Goal: Transaction & Acquisition: Obtain resource

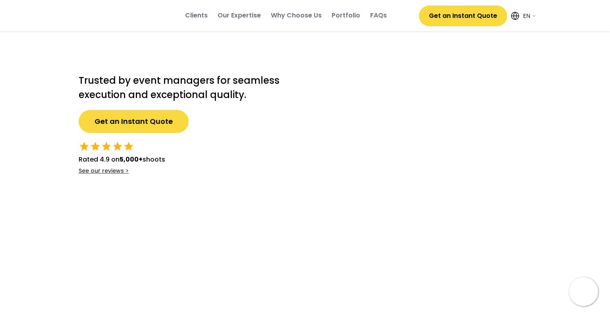
select select ""en""
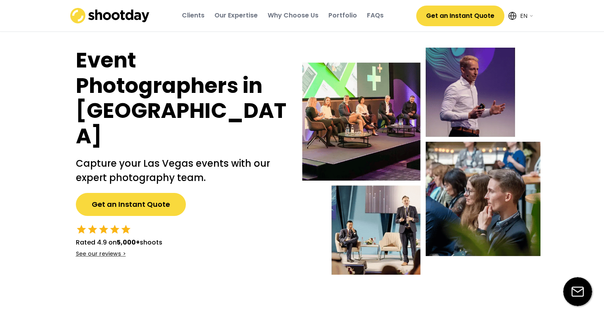
click at [118, 193] on button "Get an Instant Quote" at bounding box center [131, 204] width 110 height 23
